Goal: Find specific page/section: Find specific page/section

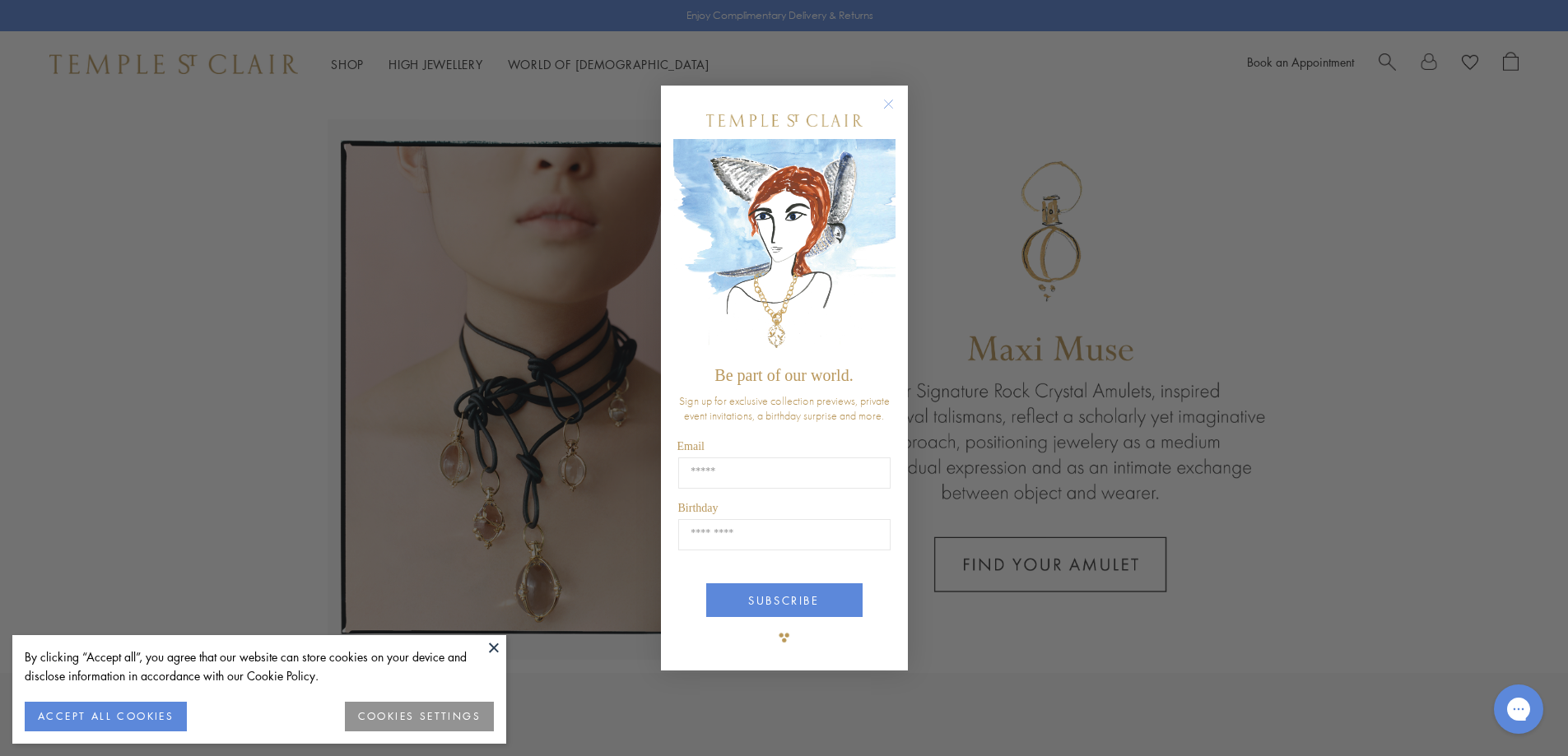
click at [136, 718] on button "ACCEPT ALL COOKIES" at bounding box center [105, 716] width 162 height 30
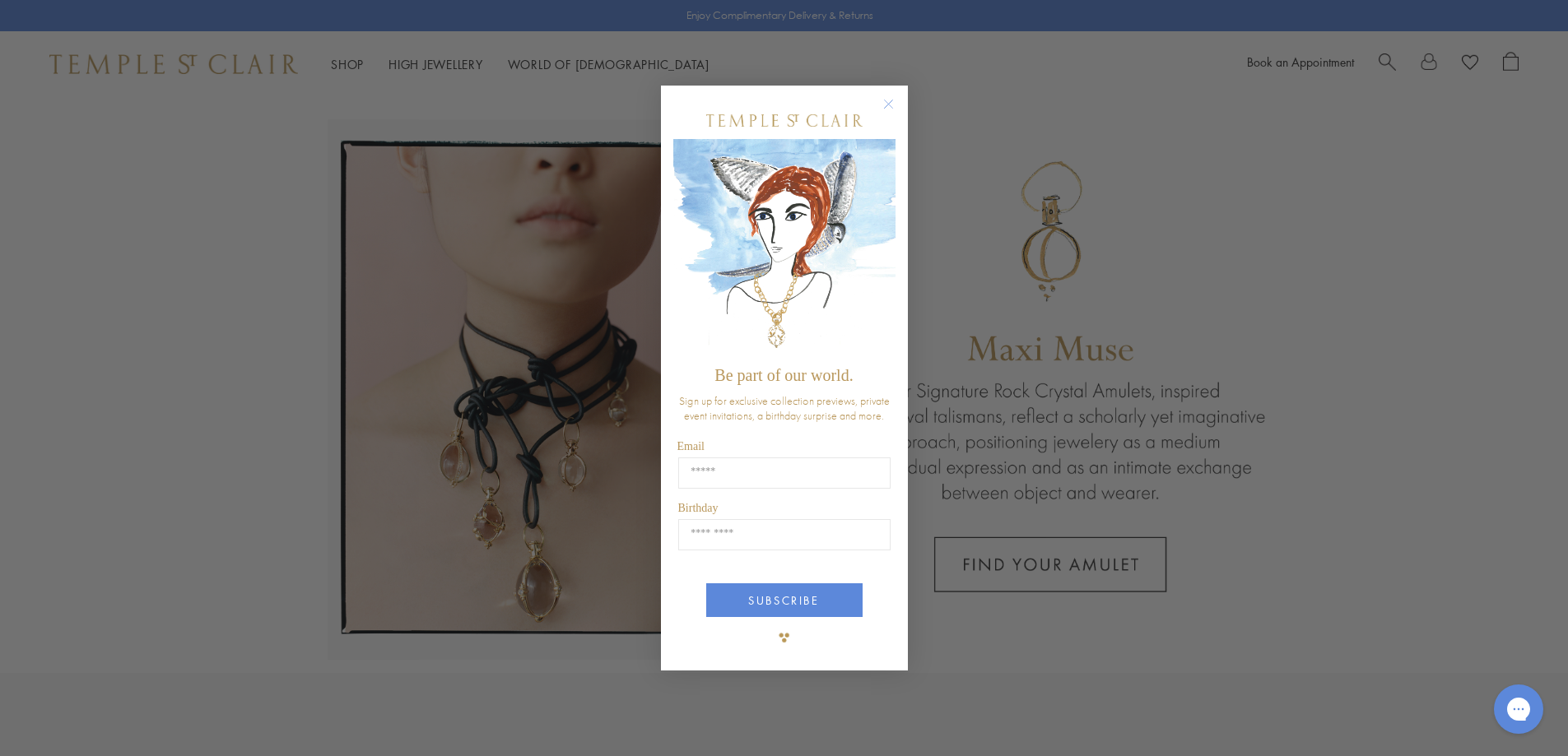
click at [886, 105] on circle "Close dialog" at bounding box center [887, 103] width 20 height 20
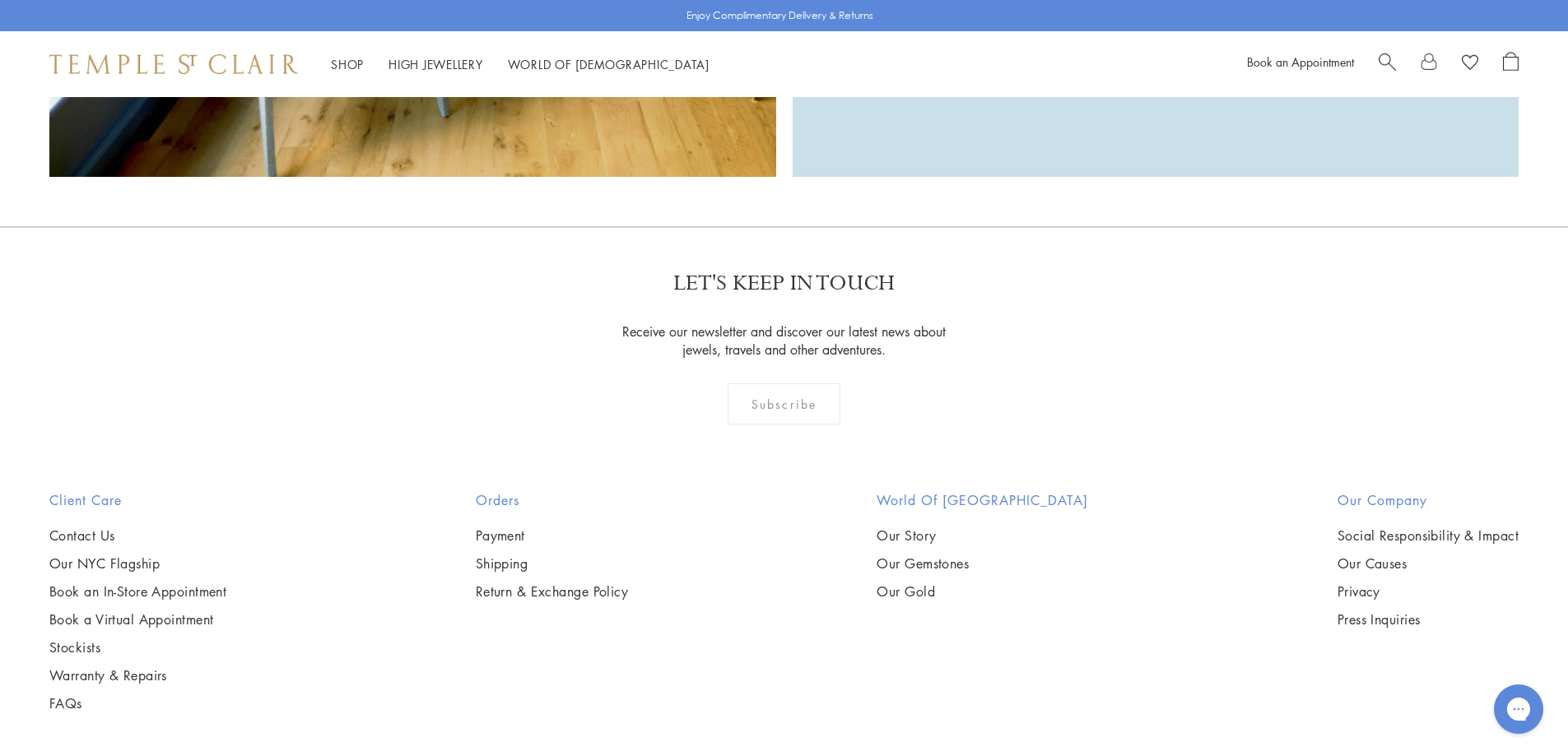
scroll to position [3971, 0]
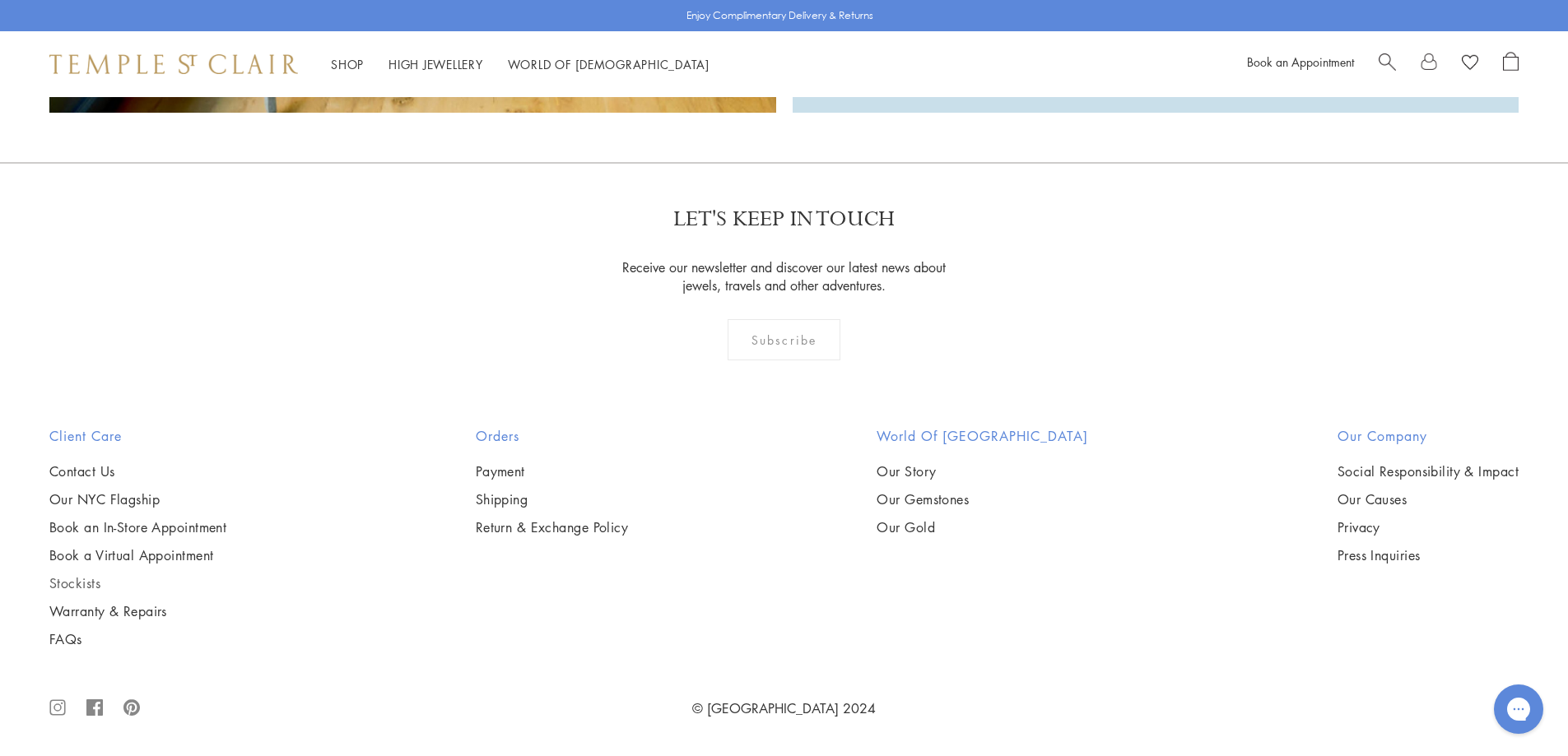
click at [95, 585] on link "Stockists" at bounding box center [138, 583] width 177 height 18
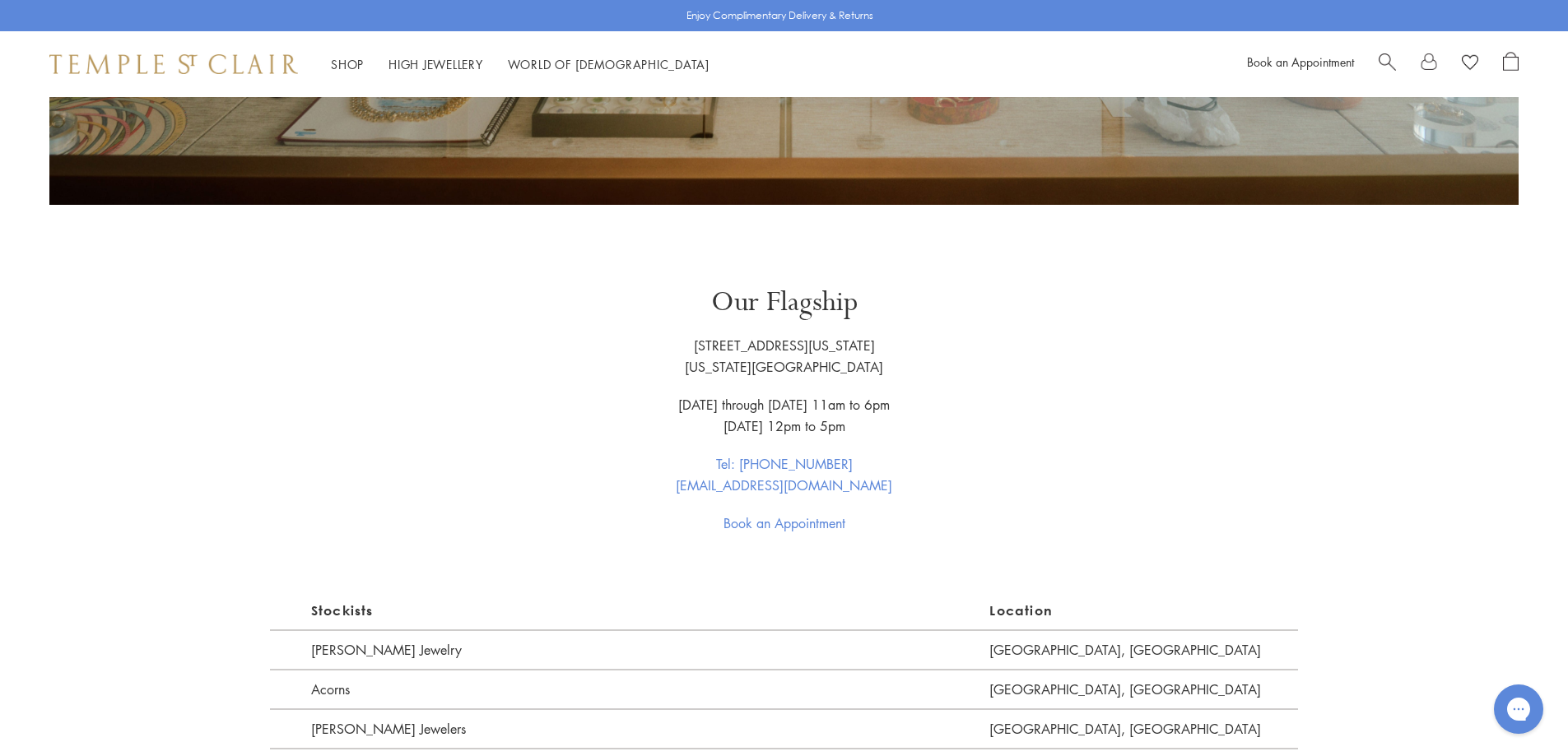
scroll to position [1227, 0]
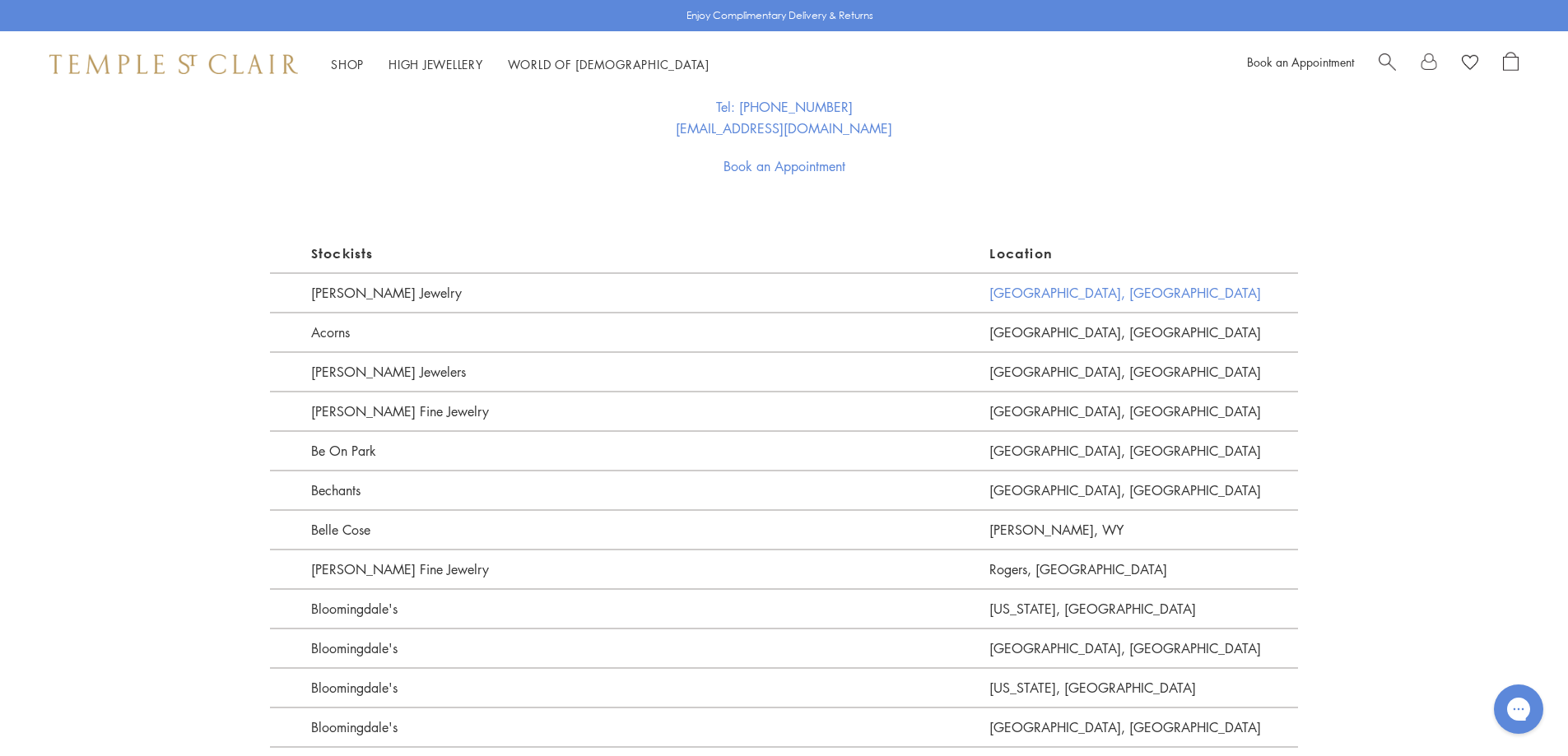
click at [996, 284] on link "[GEOGRAPHIC_DATA], [GEOGRAPHIC_DATA]" at bounding box center [1143, 292] width 308 height 39
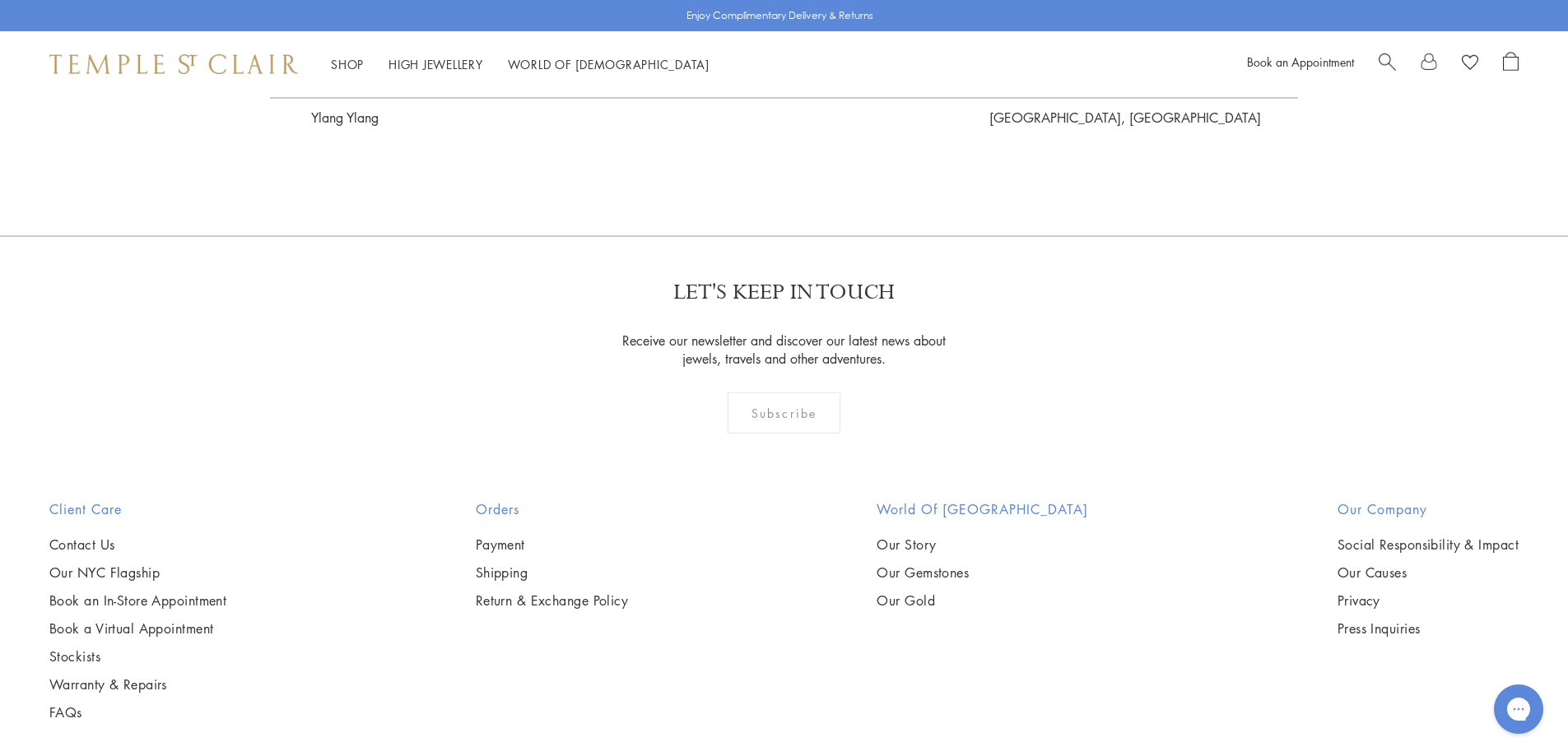
scroll to position [4714, 0]
